Goal: Information Seeking & Learning: Learn about a topic

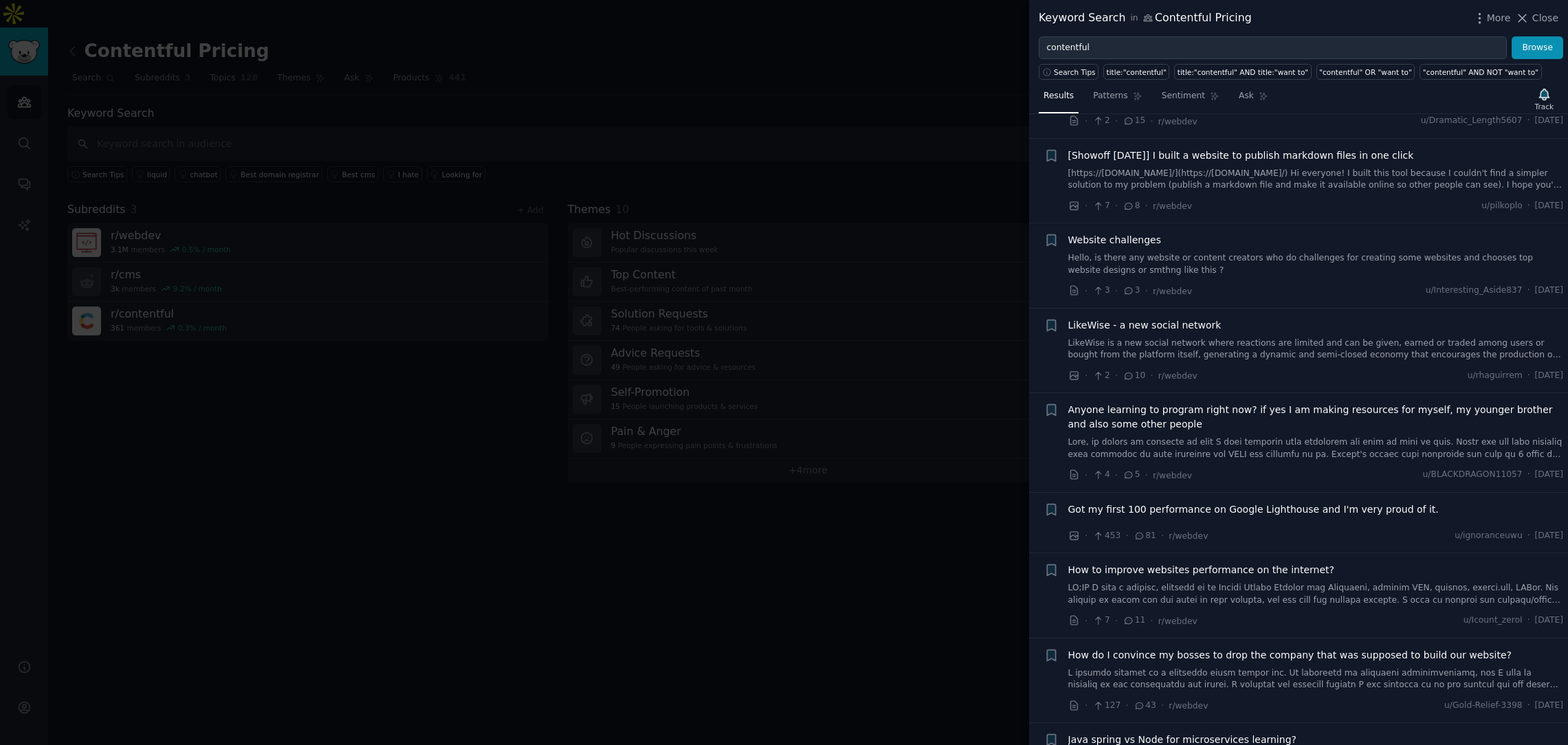
scroll to position [7841, 0]
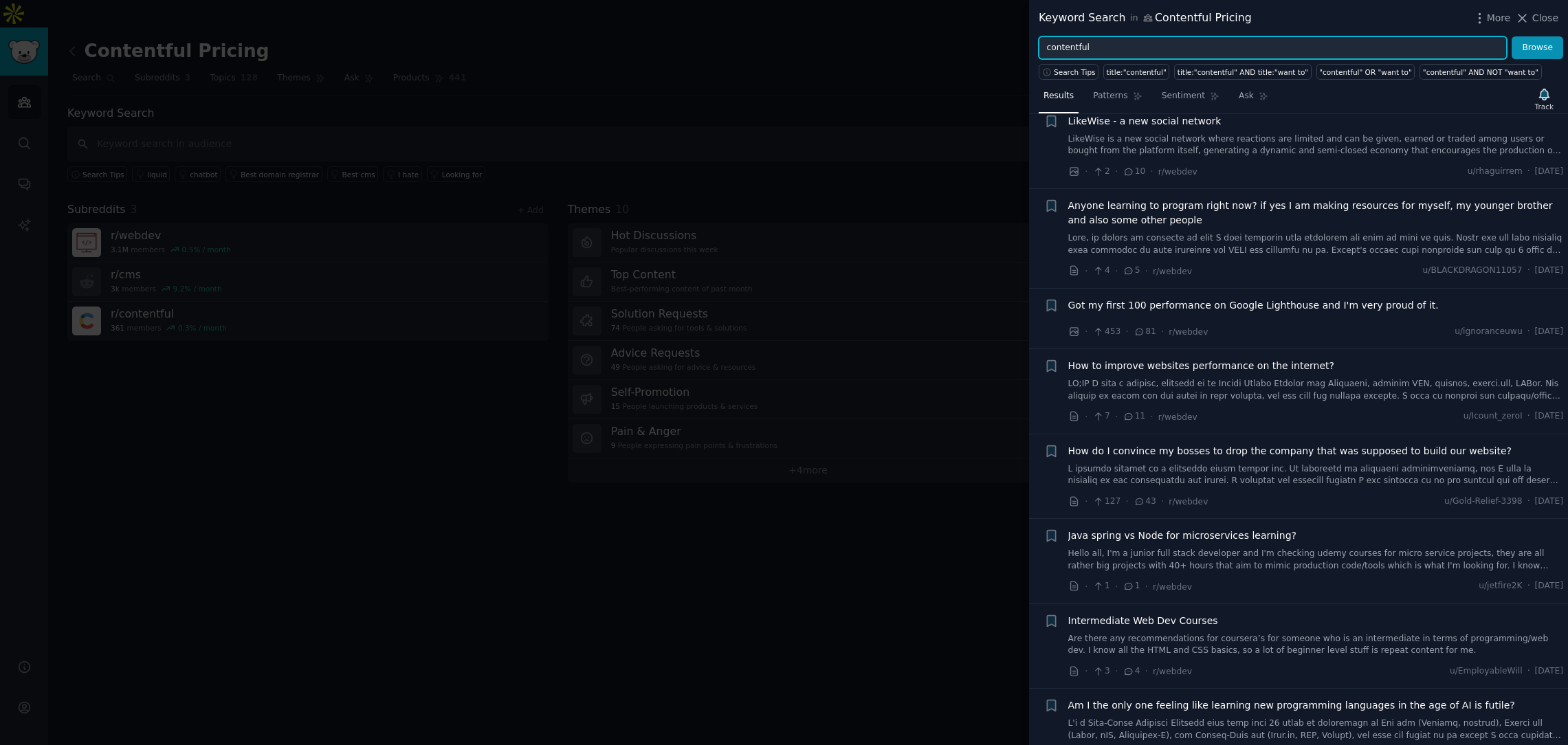
drag, startPoint x: 1094, startPoint y: 52, endPoint x: 918, endPoint y: 46, distance: 176.1
click at [919, 46] on div "Keyword Search in Contentful Pricing More Close contentful Browse Search Tips t…" at bounding box center [784, 372] width 1568 height 745
click at [1512, 37] on button "Browse" at bounding box center [1537, 48] width 52 height 23
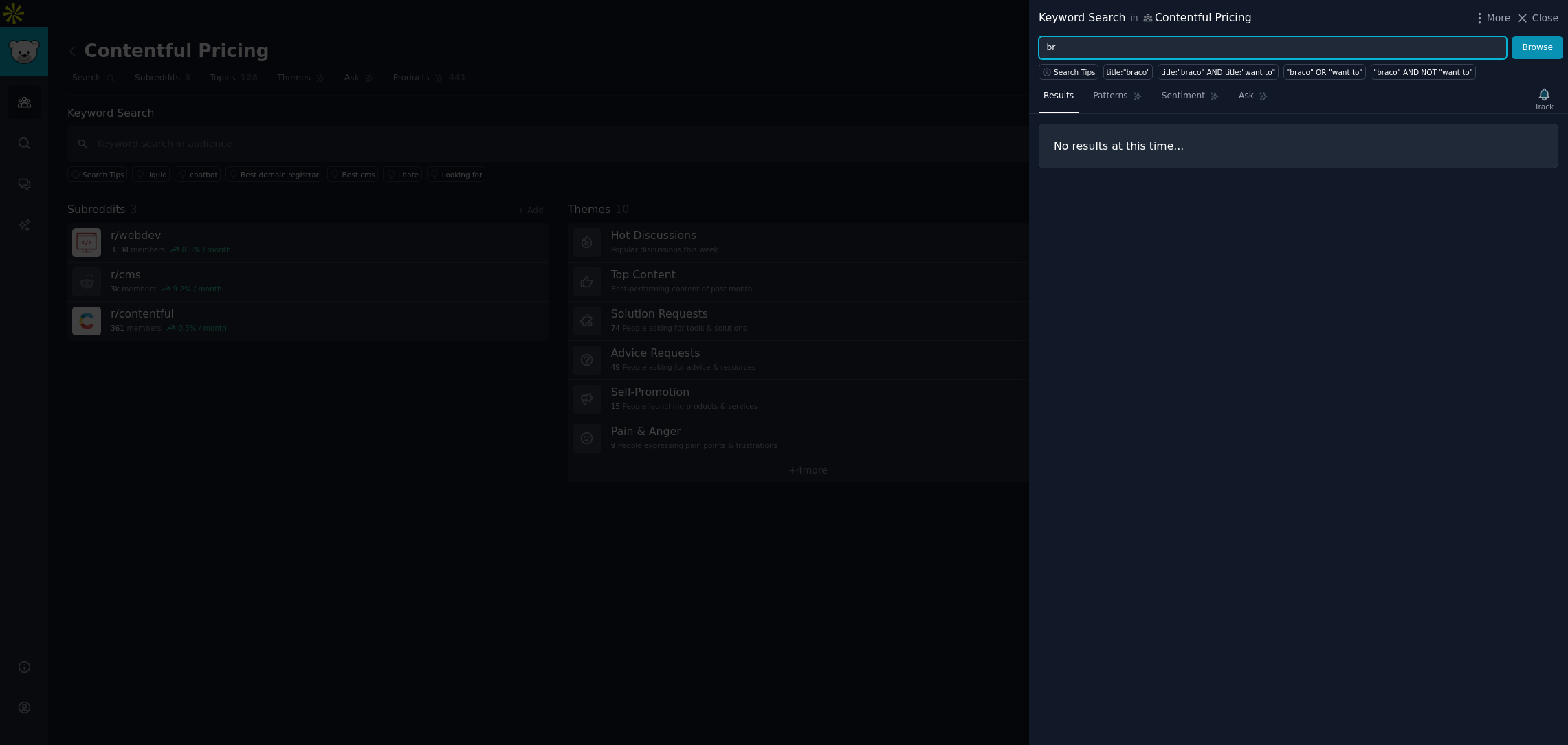
type input "b"
type input "umbraco"
click at [1512, 37] on button "Browse" at bounding box center [1537, 48] width 52 height 23
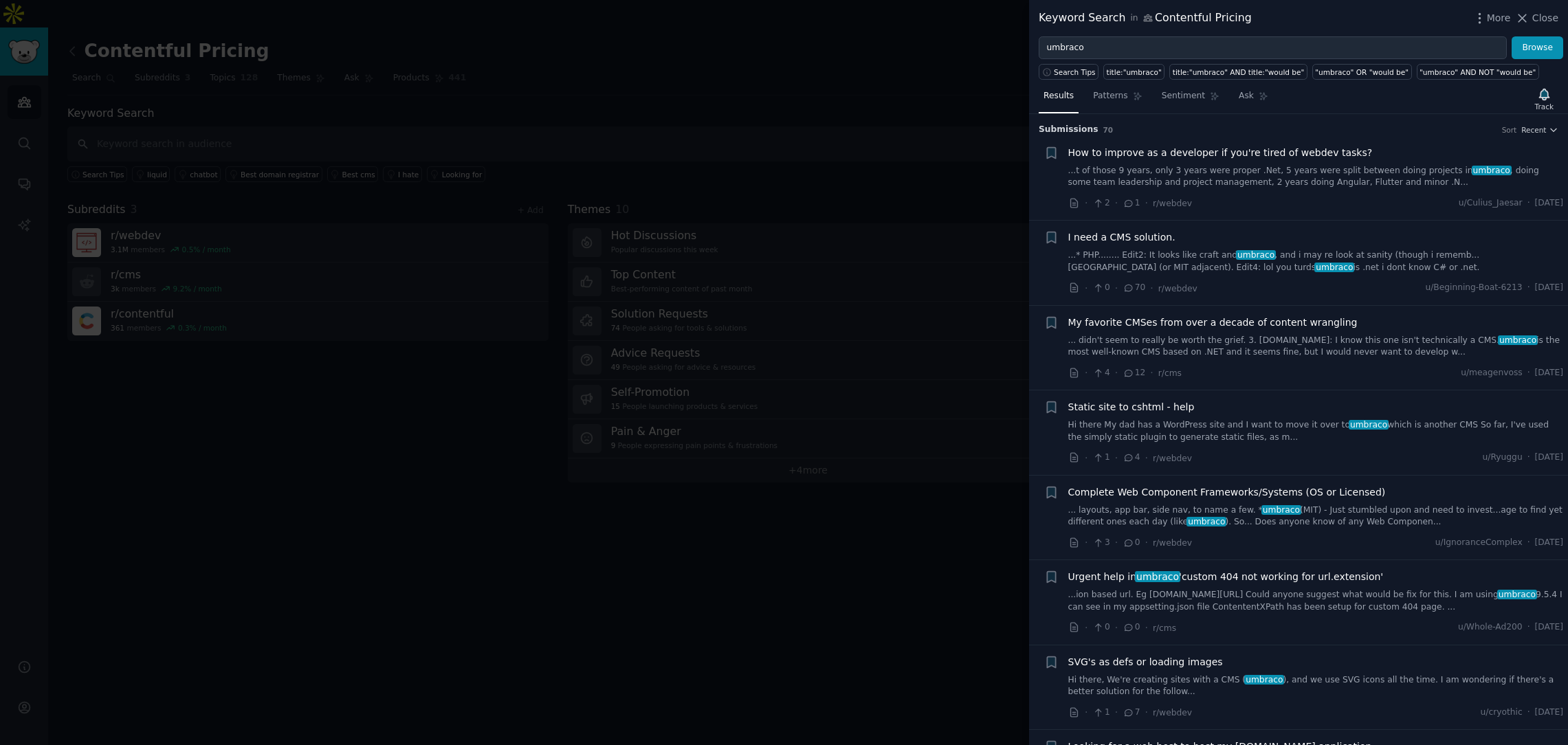
click at [1355, 266] on link "...* PHP........ Edit2: It looks like craft and umbraco , and i may re look at …" at bounding box center [1316, 261] width 496 height 24
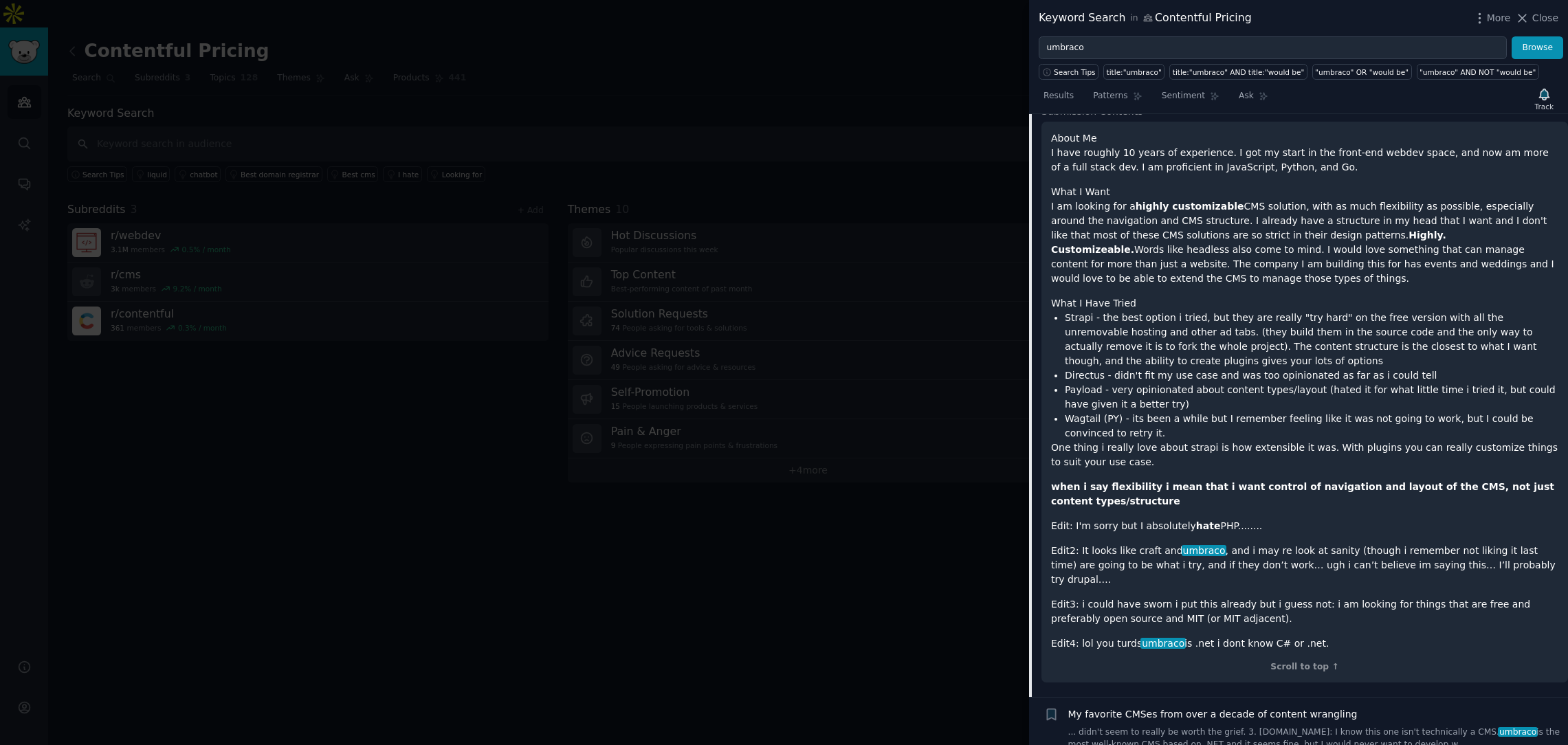
scroll to position [498, 0]
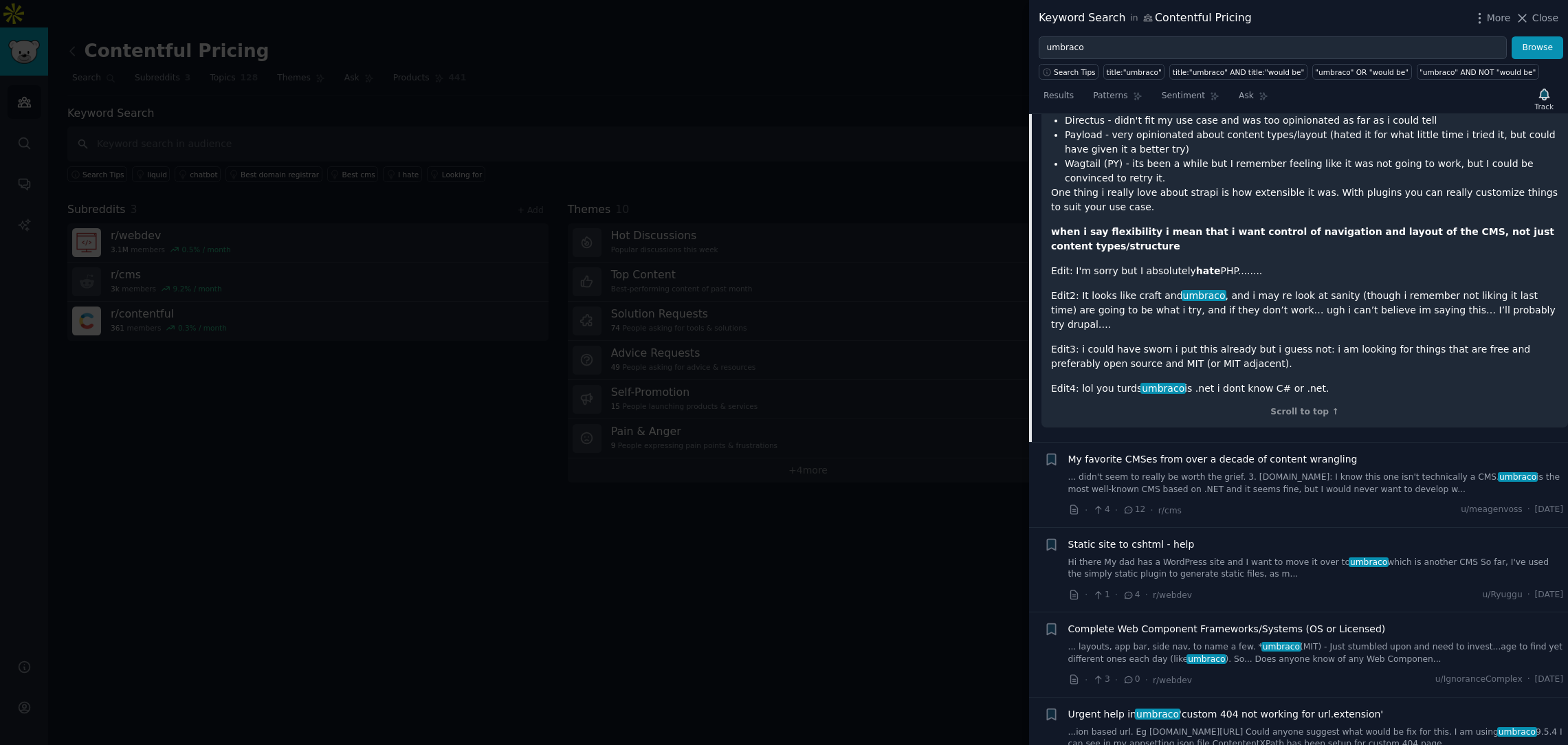
click at [1379, 471] on link "... didn't seem to really be worth the grief. 3. [DOMAIN_NAME]: I know this one…" at bounding box center [1316, 484] width 496 height 24
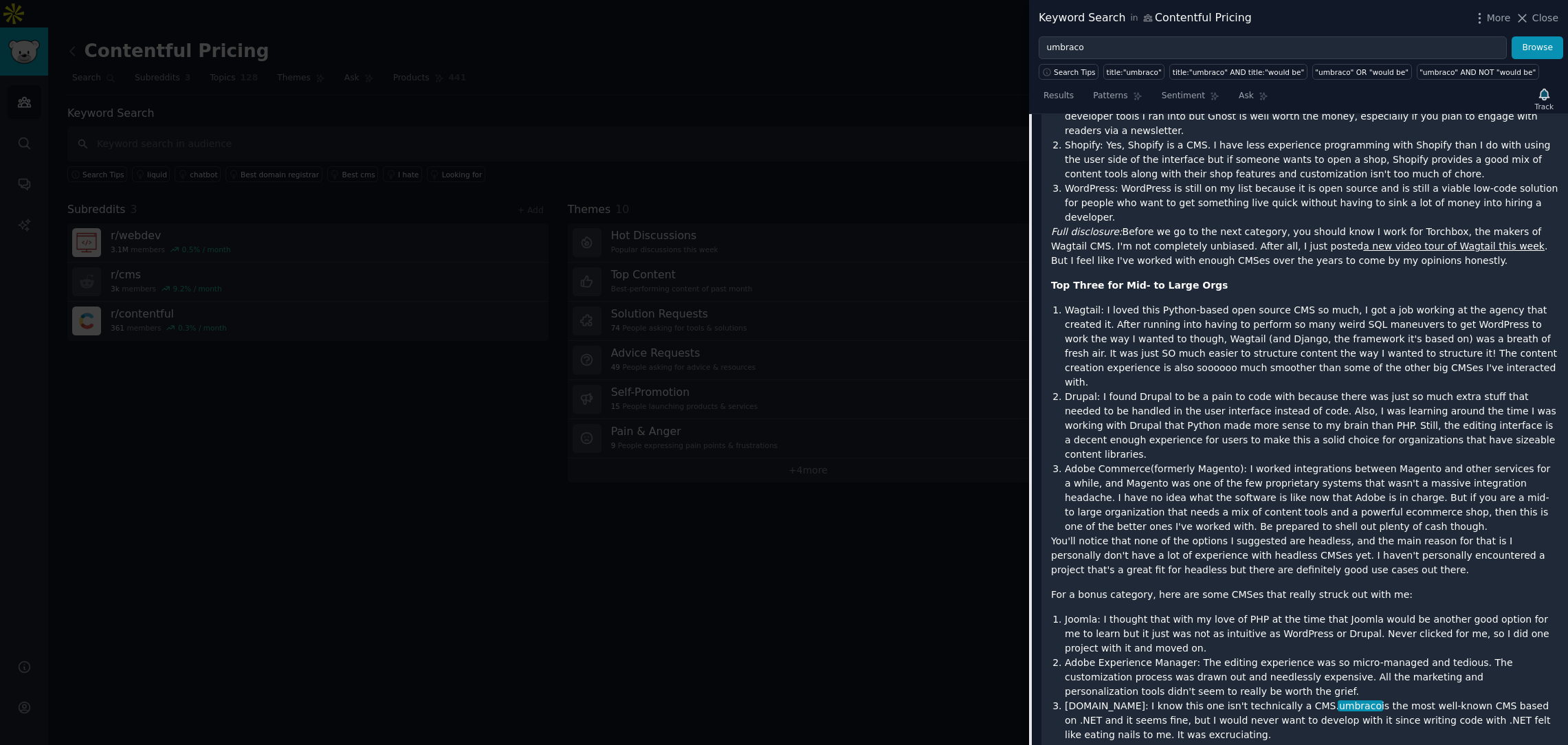
scroll to position [250, 0]
